Goal: Task Accomplishment & Management: Manage account settings

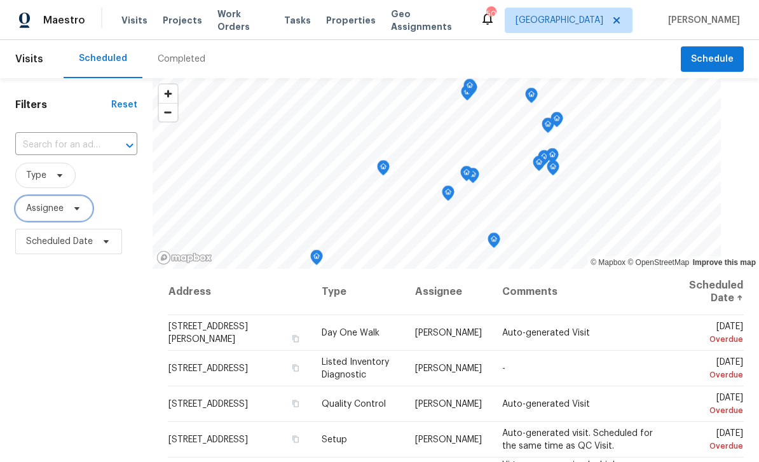
click at [67, 212] on span "Assignee" at bounding box center [54, 208] width 78 height 25
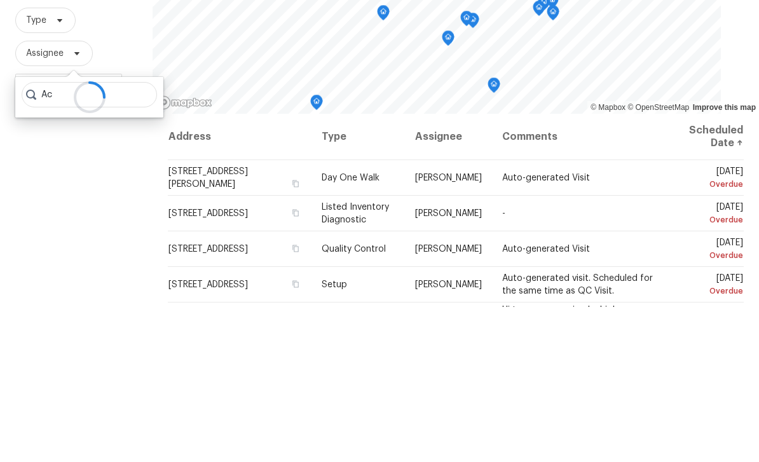
type input "A"
type input "Alicia anices"
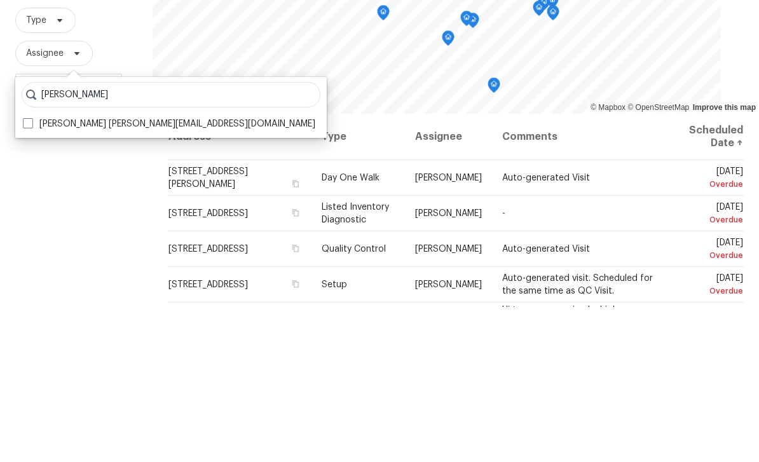
click at [164, 273] on label "Alicia Anices alicia.anices@opendoor.com" at bounding box center [169, 279] width 293 height 13
click at [31, 273] on input "Alicia Anices alicia.anices@opendoor.com" at bounding box center [27, 277] width 8 height 8
checkbox input "true"
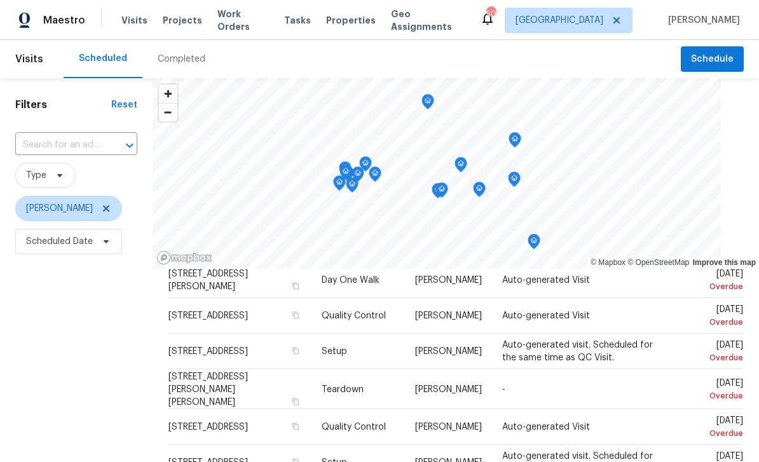
scroll to position [54, 0]
click at [660, 385] on td "-" at bounding box center [578, 388] width 173 height 40
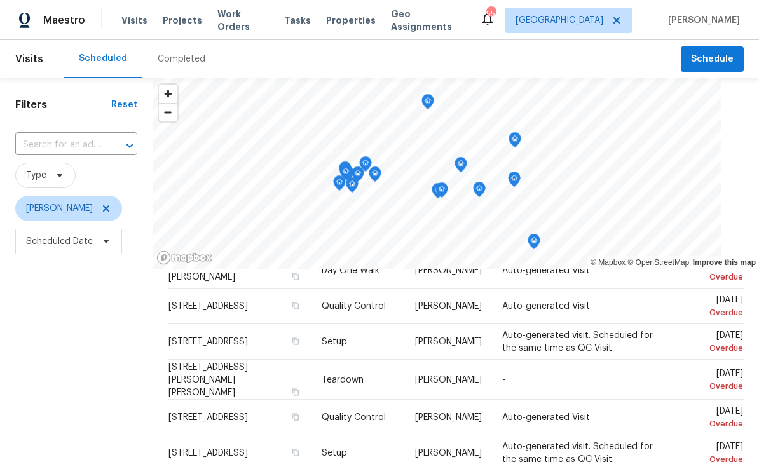
scroll to position [64, 0]
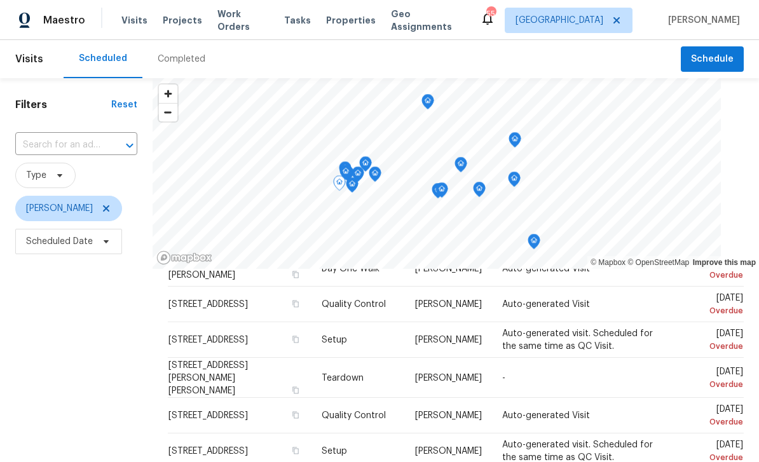
click at [0, 0] on span at bounding box center [0, 0] width 0 height 0
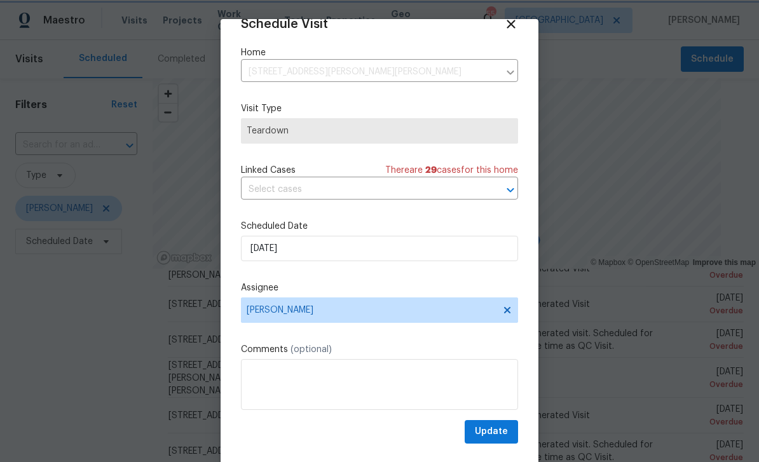
scroll to position [25, 0]
click at [504, 315] on icon at bounding box center [508, 310] width 10 height 10
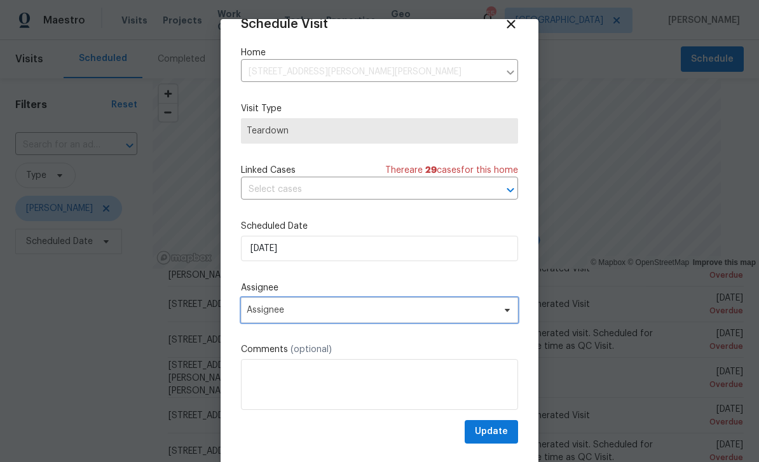
click at [438, 314] on span "Assignee" at bounding box center [371, 310] width 249 height 10
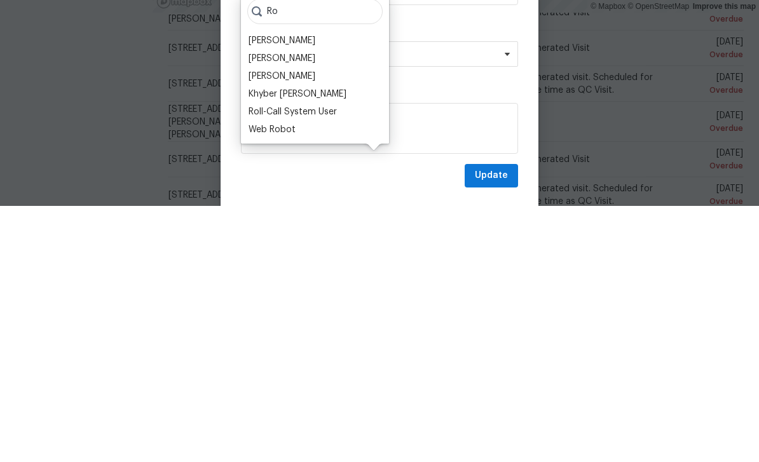
type input "Ro"
click at [316, 291] on div "[PERSON_NAME]" at bounding box center [282, 297] width 67 height 13
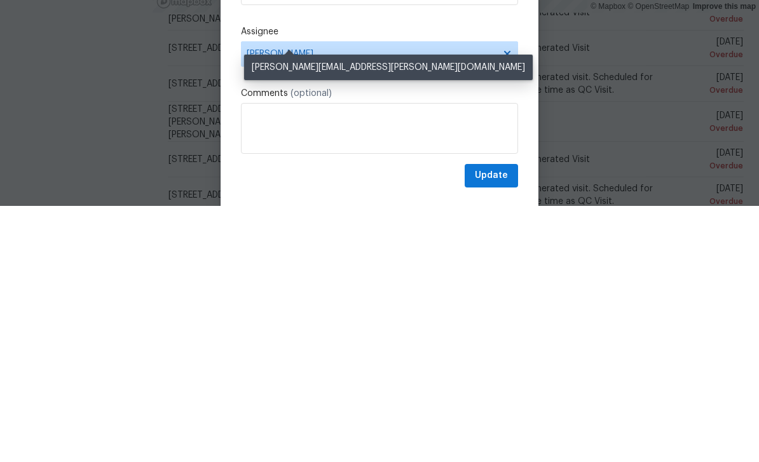
scroll to position [41, 0]
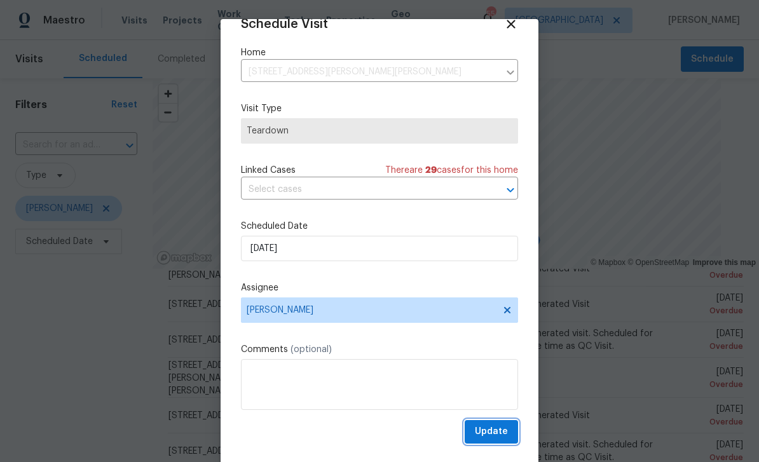
click at [510, 422] on button "Update" at bounding box center [491, 432] width 53 height 24
